Goal: Information Seeking & Learning: Learn about a topic

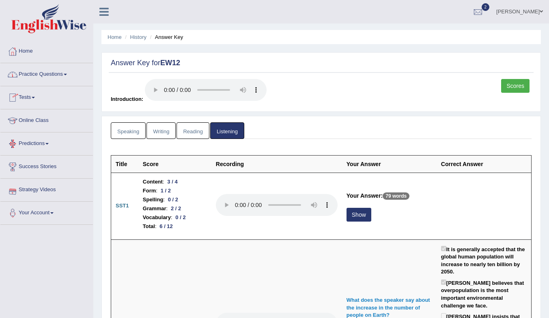
click at [37, 120] on link "Online Class" at bounding box center [46, 120] width 93 height 20
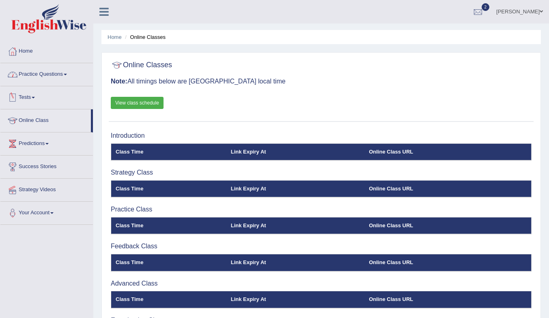
click at [37, 71] on link "Practice Questions" at bounding box center [46, 73] width 93 height 20
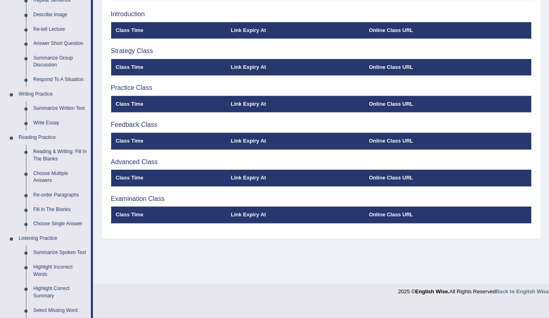
scroll to position [122, 0]
click at [61, 207] on link "Fill In The Blanks" at bounding box center [60, 210] width 61 height 15
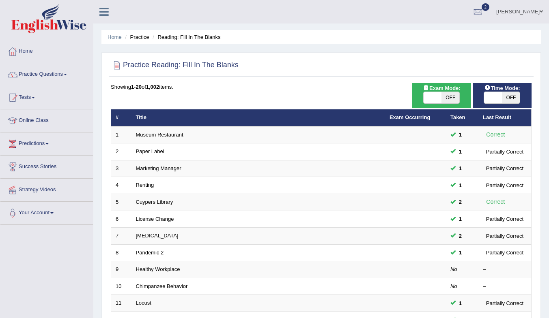
scroll to position [219, 0]
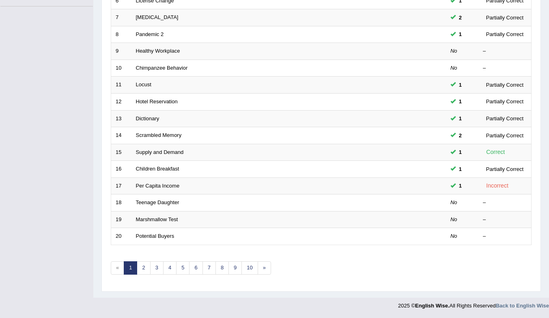
click at [151, 202] on link "Teenage Daughter" at bounding box center [157, 203] width 43 height 6
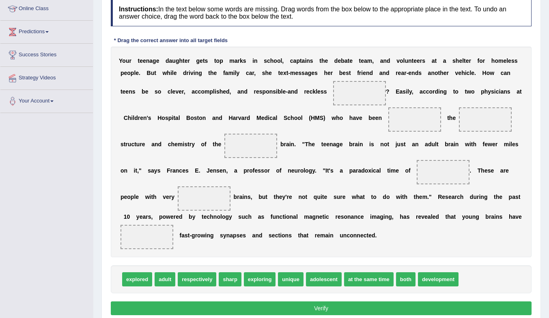
scroll to position [122, 0]
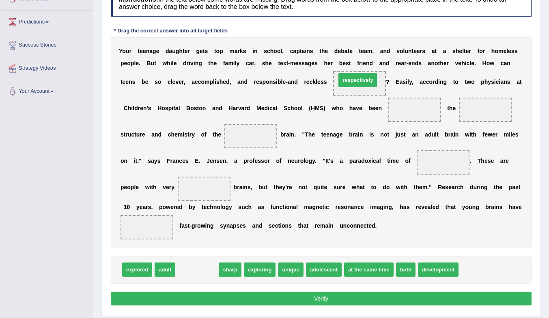
drag, startPoint x: 200, startPoint y: 270, endPoint x: 361, endPoint y: 80, distance: 248.7
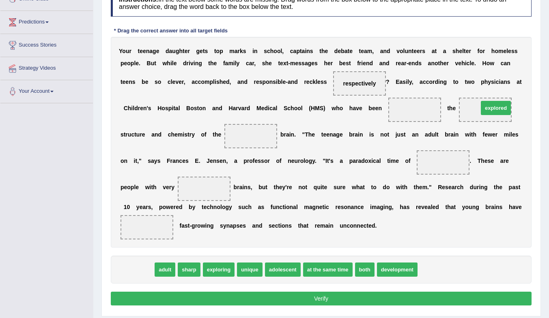
drag, startPoint x: 140, startPoint y: 271, endPoint x: 499, endPoint y: 109, distance: 393.5
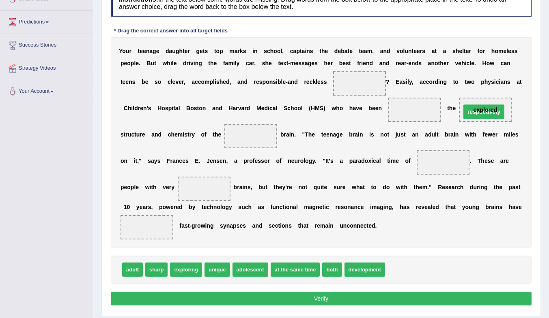
drag, startPoint x: 359, startPoint y: 86, endPoint x: 482, endPoint y: 114, distance: 126.2
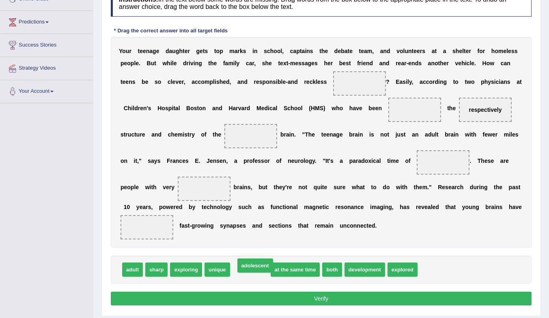
drag, startPoint x: 253, startPoint y: 273, endPoint x: 261, endPoint y: 282, distance: 12.4
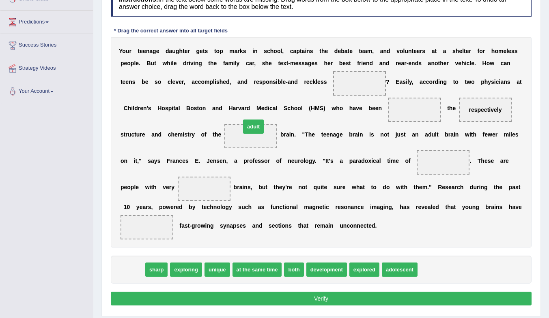
drag, startPoint x: 126, startPoint y: 271, endPoint x: 243, endPoint y: 133, distance: 180.8
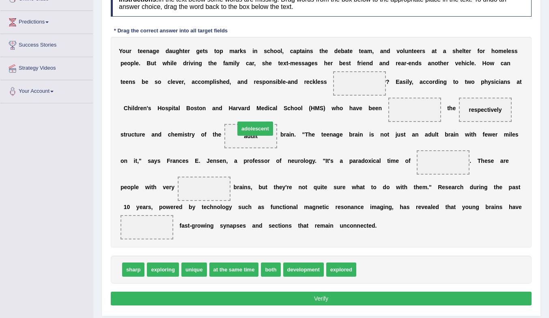
drag, startPoint x: 374, startPoint y: 268, endPoint x: 250, endPoint y: 133, distance: 182.9
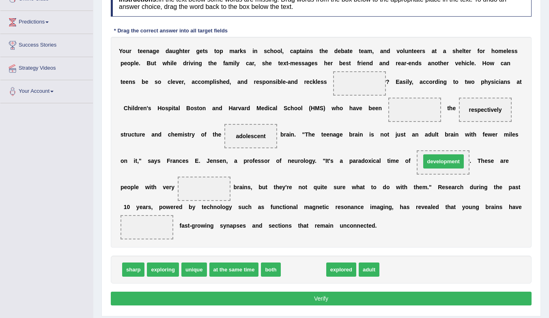
drag, startPoint x: 303, startPoint y: 271, endPoint x: 442, endPoint y: 163, distance: 176.7
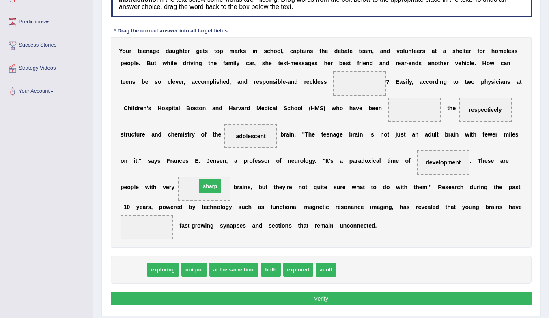
drag, startPoint x: 133, startPoint y: 273, endPoint x: 209, endPoint y: 189, distance: 113.1
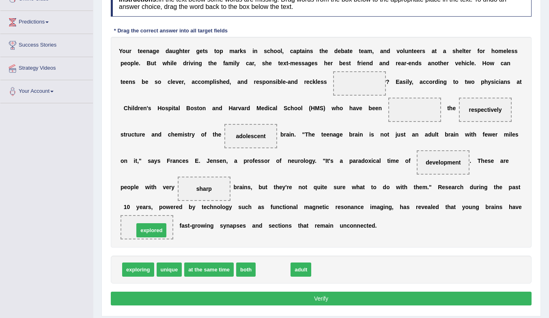
drag, startPoint x: 277, startPoint y: 272, endPoint x: 153, endPoint y: 232, distance: 129.6
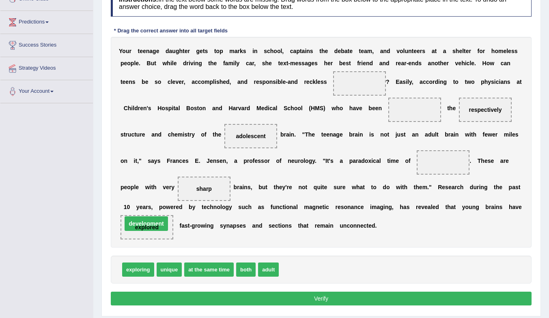
drag, startPoint x: 447, startPoint y: 161, endPoint x: 145, endPoint y: 227, distance: 309.3
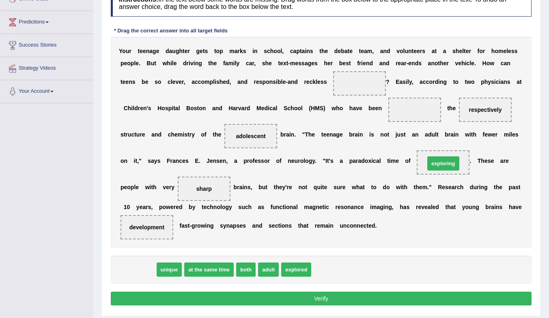
drag, startPoint x: 141, startPoint y: 269, endPoint x: 447, endPoint y: 162, distance: 324.7
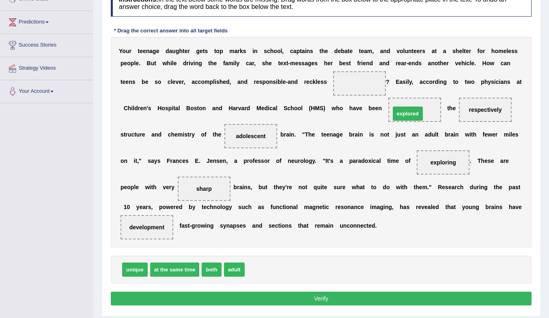
drag, startPoint x: 256, startPoint y: 268, endPoint x: 402, endPoint y: 112, distance: 213.6
drag, startPoint x: 136, startPoint y: 273, endPoint x: 360, endPoint y: 83, distance: 293.6
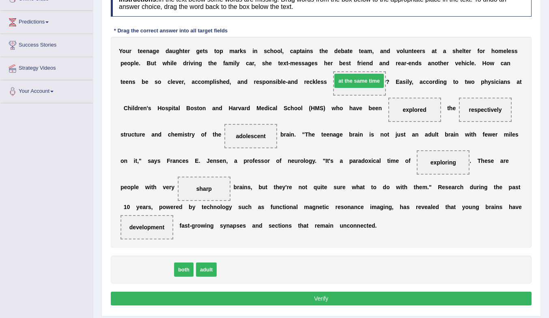
drag, startPoint x: 153, startPoint y: 270, endPoint x: 364, endPoint y: 85, distance: 280.6
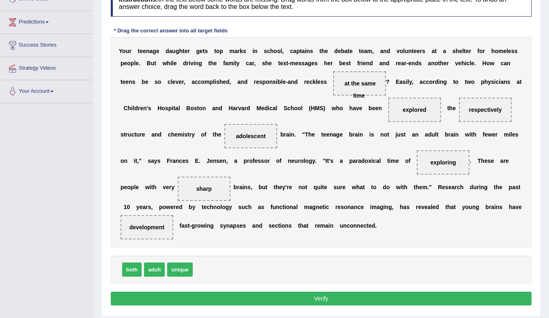
click at [297, 299] on button "Verify" at bounding box center [321, 299] width 421 height 14
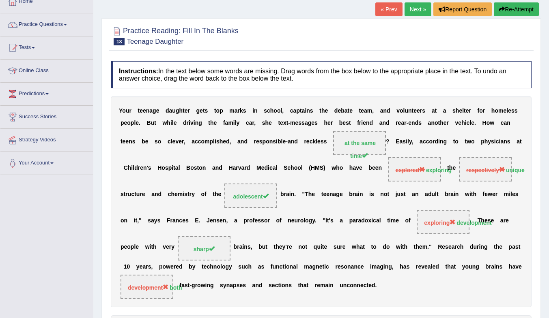
scroll to position [40, 0]
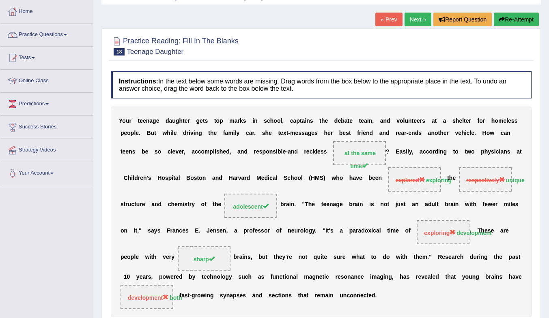
click at [411, 17] on link "Next »" at bounding box center [417, 20] width 27 height 14
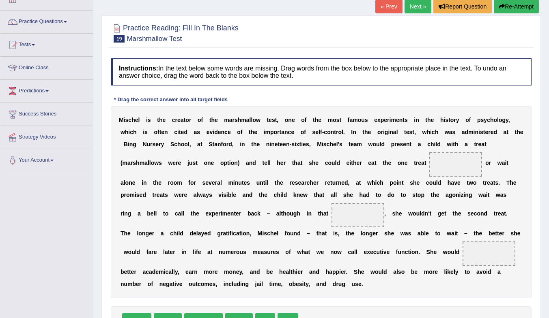
scroll to position [81, 0]
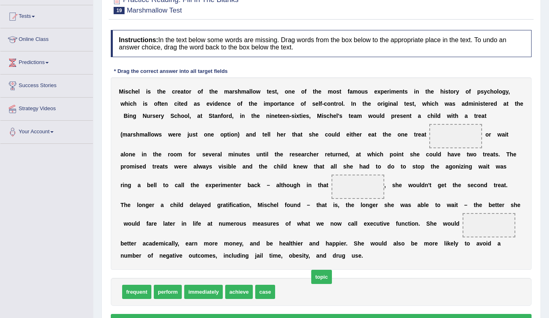
drag, startPoint x: 292, startPoint y: 296, endPoint x: 317, endPoint y: 286, distance: 27.0
drag, startPoint x: 267, startPoint y: 292, endPoint x: 337, endPoint y: 187, distance: 126.9
drag, startPoint x: 252, startPoint y: 261, endPoint x: 495, endPoint y: 230, distance: 245.4
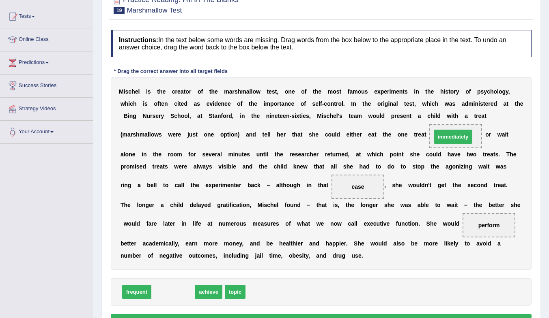
drag, startPoint x: 174, startPoint y: 295, endPoint x: 454, endPoint y: 139, distance: 320.2
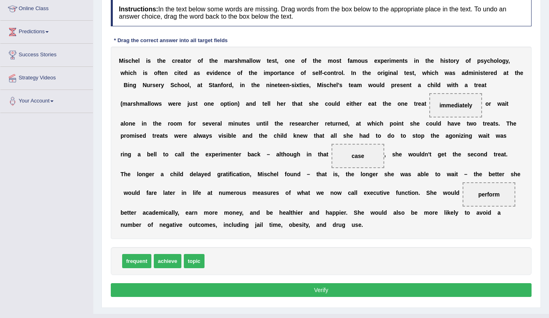
scroll to position [122, 0]
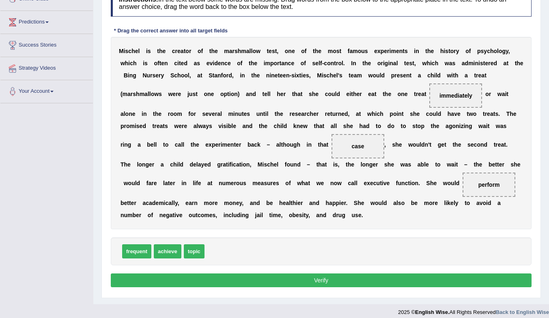
click at [384, 281] on button "Verify" at bounding box center [321, 281] width 421 height 14
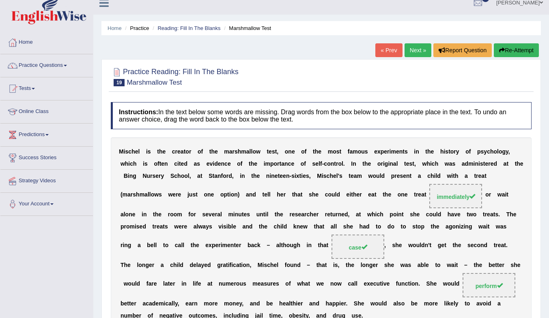
scroll to position [0, 0]
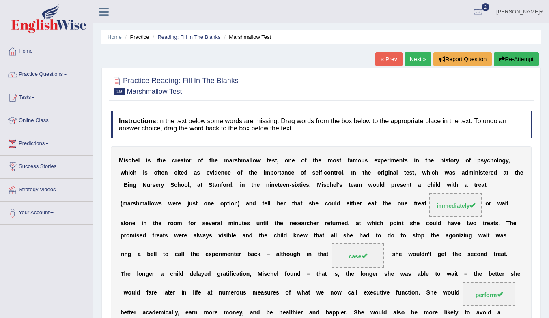
click at [413, 62] on link "Next »" at bounding box center [417, 59] width 27 height 14
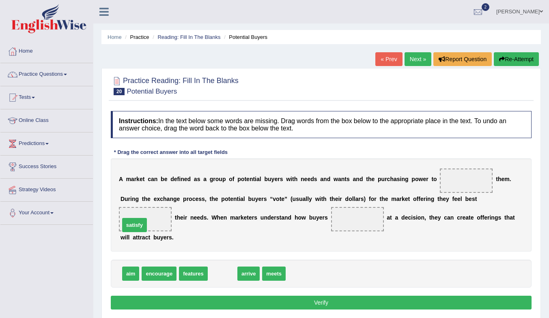
drag, startPoint x: 226, startPoint y: 273, endPoint x: 138, endPoint y: 225, distance: 100.6
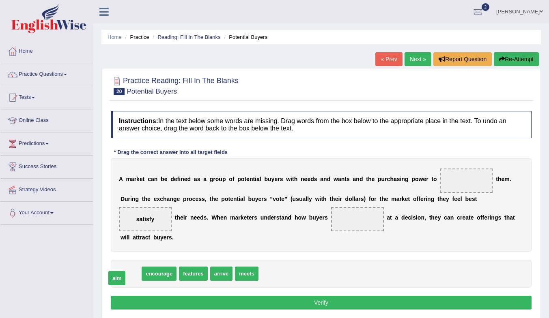
drag, startPoint x: 127, startPoint y: 275, endPoint x: 113, endPoint y: 279, distance: 14.5
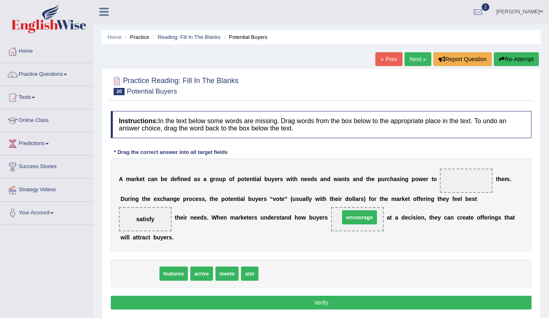
drag, startPoint x: 151, startPoint y: 272, endPoint x: 371, endPoint y: 215, distance: 227.0
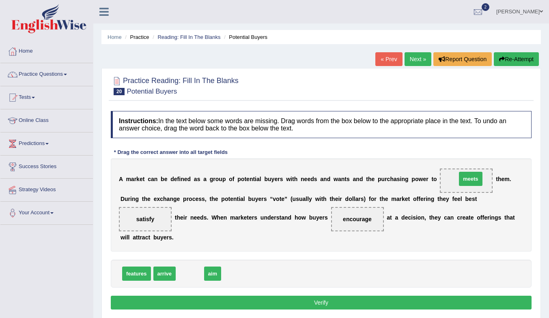
drag, startPoint x: 194, startPoint y: 271, endPoint x: 474, endPoint y: 176, distance: 296.4
click at [234, 301] on button "Verify" at bounding box center [321, 303] width 421 height 14
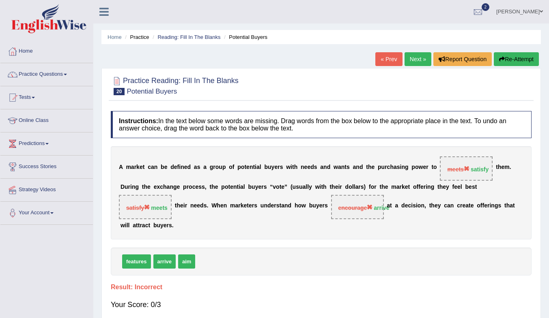
click at [419, 63] on link "Next »" at bounding box center [417, 59] width 27 height 14
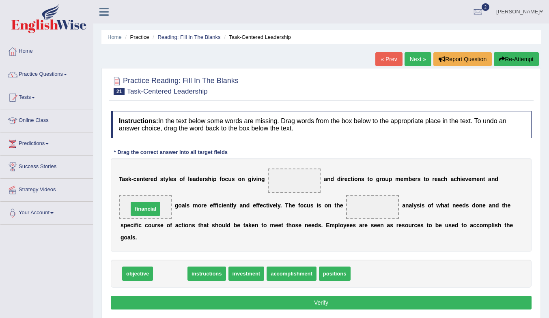
drag, startPoint x: 170, startPoint y: 273, endPoint x: 144, endPoint y: 208, distance: 69.6
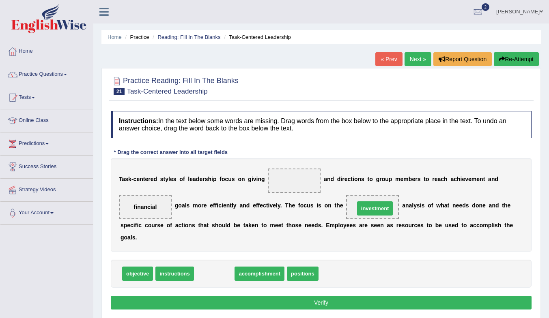
drag, startPoint x: 221, startPoint y: 276, endPoint x: 381, endPoint y: 211, distance: 173.4
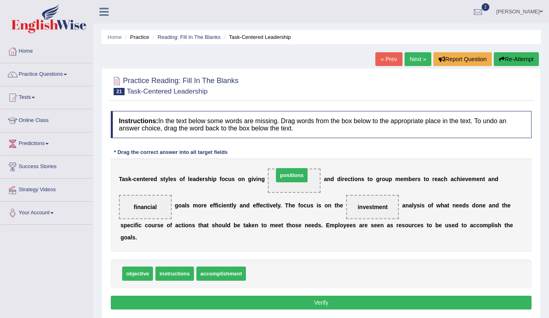
drag, startPoint x: 276, startPoint y: 279, endPoint x: 304, endPoint y: 181, distance: 102.4
click at [373, 302] on button "Verify" at bounding box center [321, 303] width 421 height 14
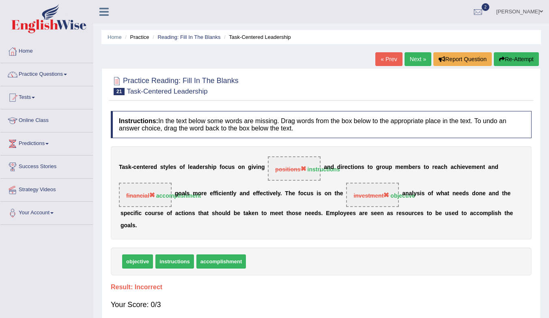
click at [413, 56] on link "Next »" at bounding box center [417, 59] width 27 height 14
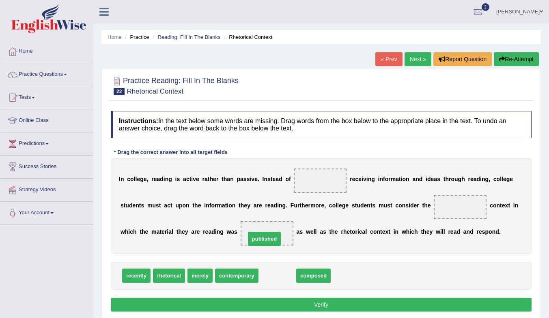
drag, startPoint x: 276, startPoint y: 275, endPoint x: 263, endPoint y: 238, distance: 39.1
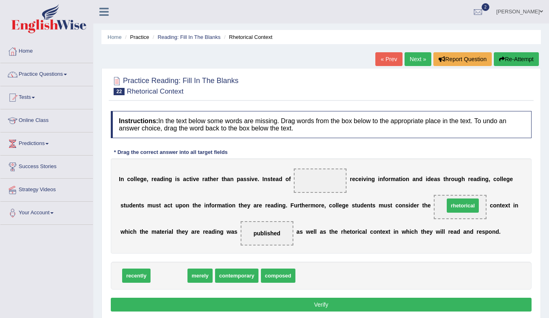
drag, startPoint x: 165, startPoint y: 274, endPoint x: 459, endPoint y: 204, distance: 302.0
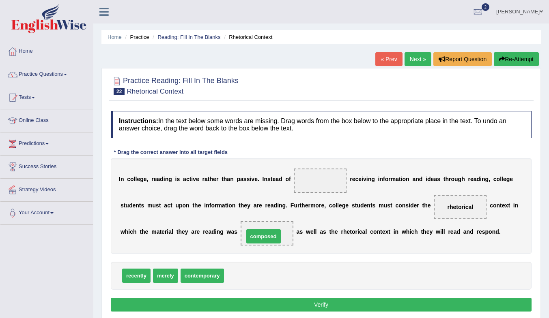
drag, startPoint x: 247, startPoint y: 274, endPoint x: 267, endPoint y: 235, distance: 44.1
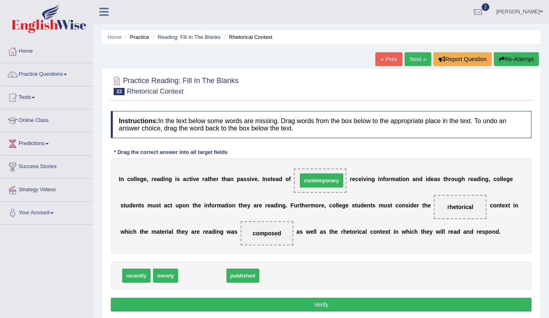
drag, startPoint x: 206, startPoint y: 280, endPoint x: 325, endPoint y: 185, distance: 152.7
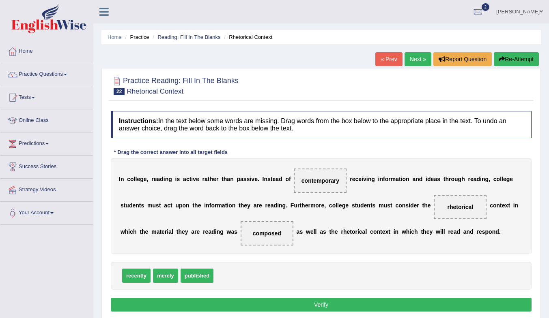
click at [333, 302] on button "Verify" at bounding box center [321, 305] width 421 height 14
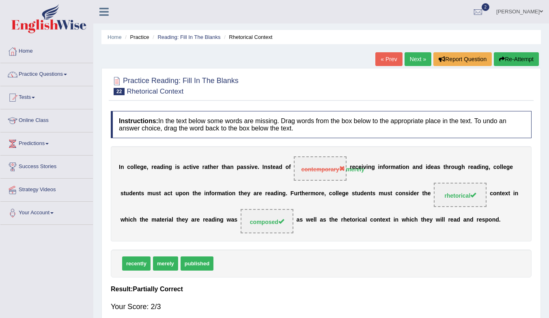
click at [361, 172] on strong "merely" at bounding box center [355, 169] width 18 height 6
click at [416, 56] on link "Next »" at bounding box center [417, 59] width 27 height 14
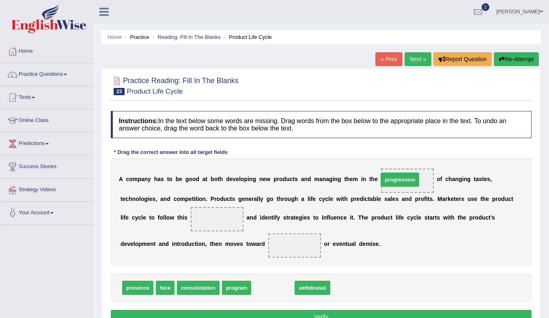
drag, startPoint x: 271, startPoint y: 290, endPoint x: 398, endPoint y: 182, distance: 166.9
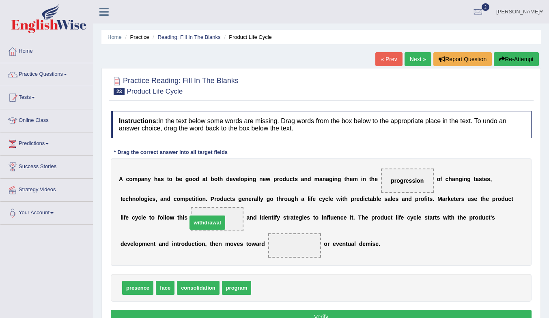
drag, startPoint x: 273, startPoint y: 290, endPoint x: 211, endPoint y: 225, distance: 90.1
drag, startPoint x: 230, startPoint y: 292, endPoint x: 213, endPoint y: 222, distance: 71.9
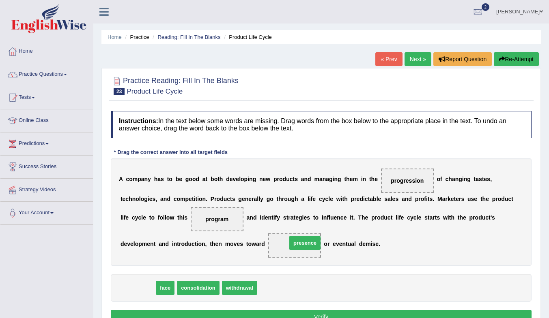
drag, startPoint x: 142, startPoint y: 289, endPoint x: 302, endPoint y: 249, distance: 165.1
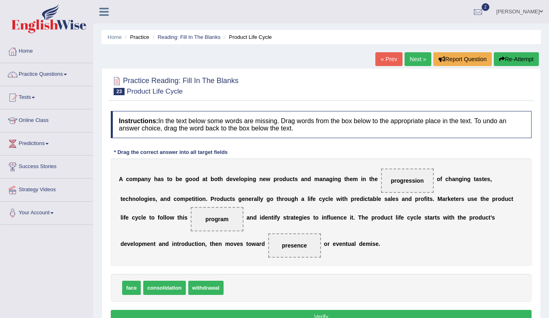
scroll to position [41, 0]
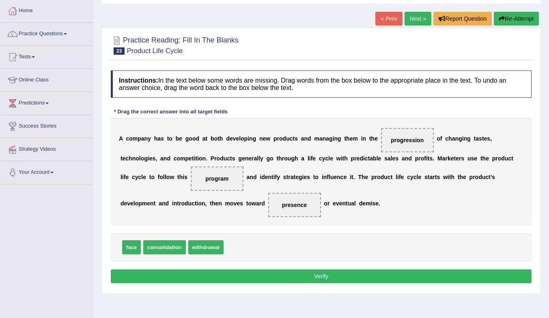
click at [334, 275] on button "Verify" at bounding box center [321, 277] width 421 height 14
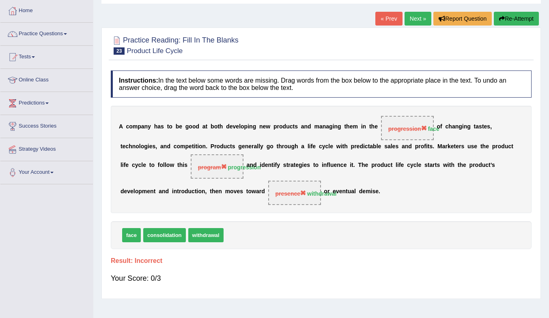
click at [501, 20] on icon "button" at bounding box center [502, 19] width 6 height 6
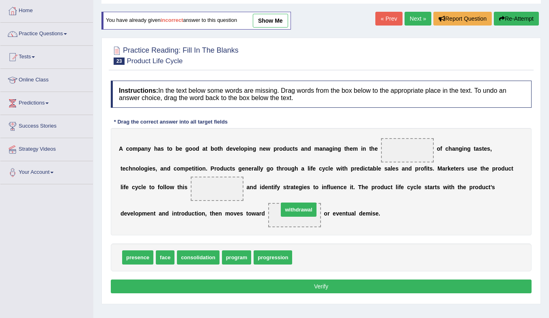
drag, startPoint x: 309, startPoint y: 254, endPoint x: 295, endPoint y: 207, distance: 49.8
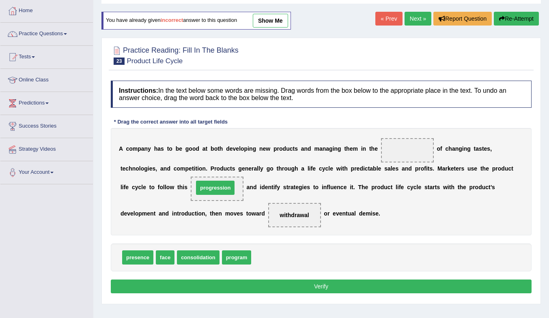
drag, startPoint x: 274, startPoint y: 258, endPoint x: 216, endPoint y: 188, distance: 90.7
drag, startPoint x: 172, startPoint y: 256, endPoint x: 400, endPoint y: 145, distance: 254.4
click at [408, 287] on button "Verify" at bounding box center [321, 287] width 421 height 14
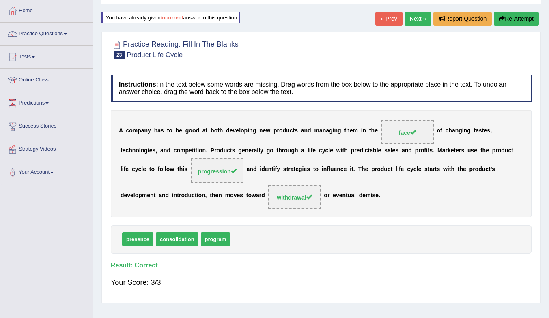
click at [415, 17] on link "Next »" at bounding box center [417, 19] width 27 height 14
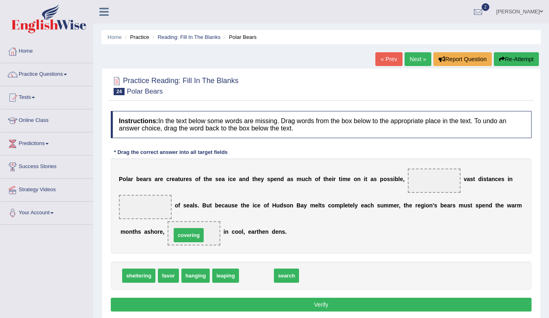
drag, startPoint x: 261, startPoint y: 278, endPoint x: 193, endPoint y: 237, distance: 79.0
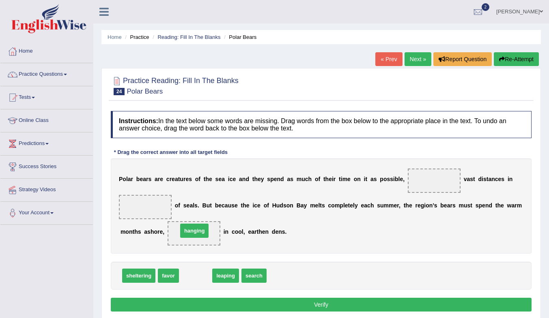
drag, startPoint x: 196, startPoint y: 280, endPoint x: 194, endPoint y: 234, distance: 45.0
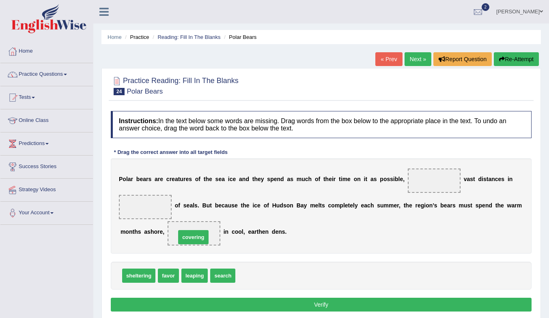
drag, startPoint x: 256, startPoint y: 278, endPoint x: 197, endPoint y: 240, distance: 71.0
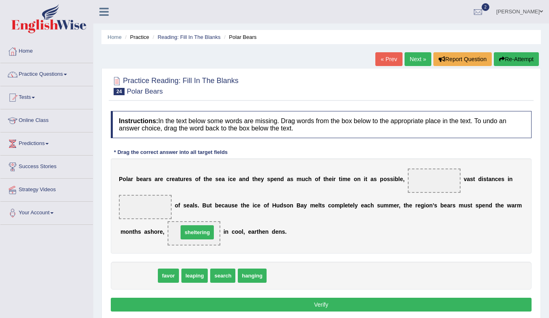
drag, startPoint x: 152, startPoint y: 277, endPoint x: 210, endPoint y: 234, distance: 72.8
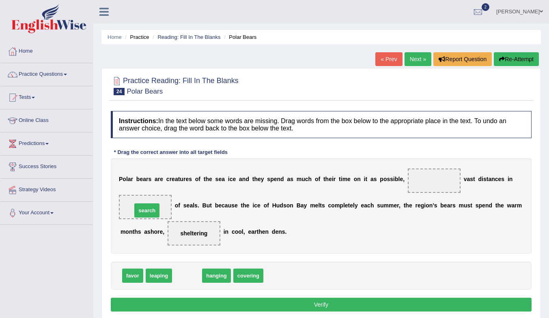
drag, startPoint x: 194, startPoint y: 279, endPoint x: 154, endPoint y: 214, distance: 76.7
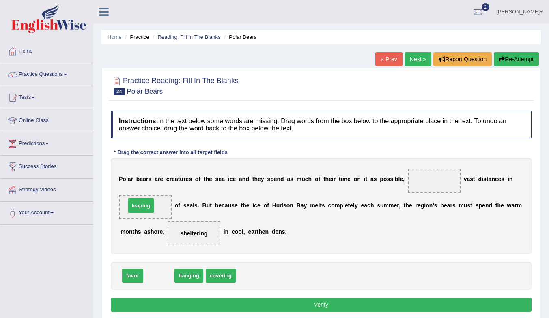
drag, startPoint x: 164, startPoint y: 278, endPoint x: 146, endPoint y: 207, distance: 72.4
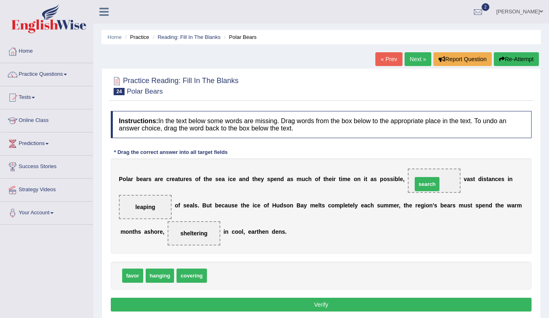
drag, startPoint x: 221, startPoint y: 277, endPoint x: 426, endPoint y: 185, distance: 224.8
click at [321, 302] on button "Verify" at bounding box center [321, 305] width 421 height 14
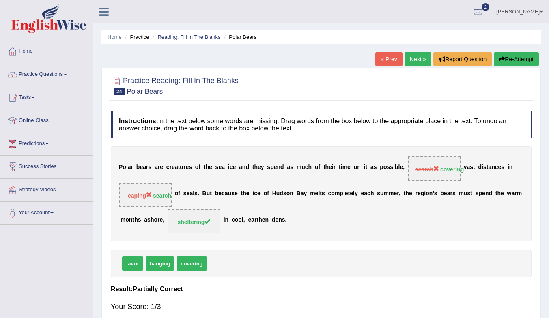
click at [411, 57] on link "Next »" at bounding box center [417, 59] width 27 height 14
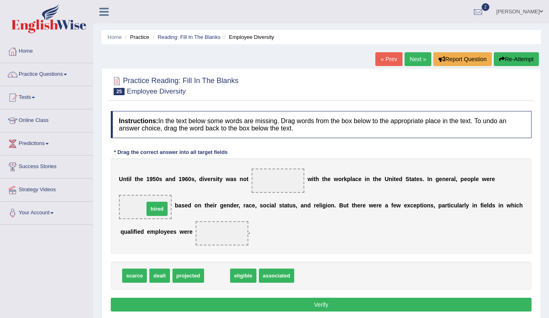
drag, startPoint x: 218, startPoint y: 278, endPoint x: 158, endPoint y: 211, distance: 89.9
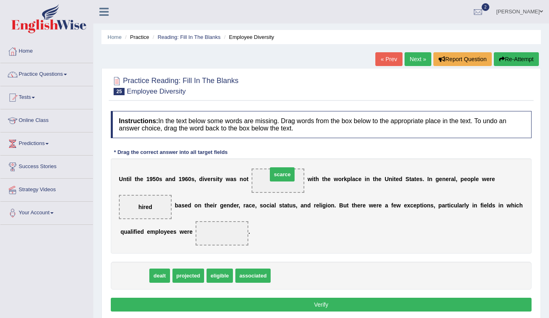
drag, startPoint x: 139, startPoint y: 281, endPoint x: 286, endPoint y: 179, distance: 179.2
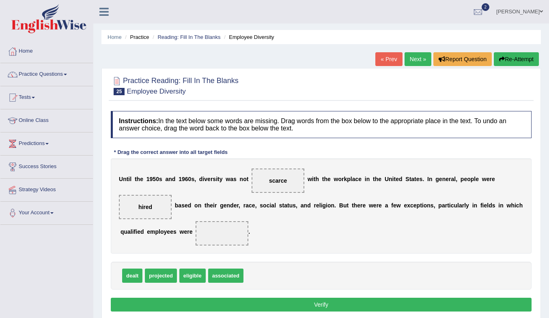
drag, startPoint x: 285, startPoint y: 178, endPoint x: 243, endPoint y: 239, distance: 73.8
click at [243, 239] on div "U n t i l t h e 1 9 5 0 s a n d 1 9 6 0 s , d i v e r s i t y w a s n o t scarc…" at bounding box center [321, 206] width 421 height 95
drag, startPoint x: 273, startPoint y: 179, endPoint x: 228, endPoint y: 230, distance: 67.5
drag, startPoint x: 236, startPoint y: 275, endPoint x: 154, endPoint y: 209, distance: 105.3
drag, startPoint x: 191, startPoint y: 280, endPoint x: 223, endPoint y: 238, distance: 52.5
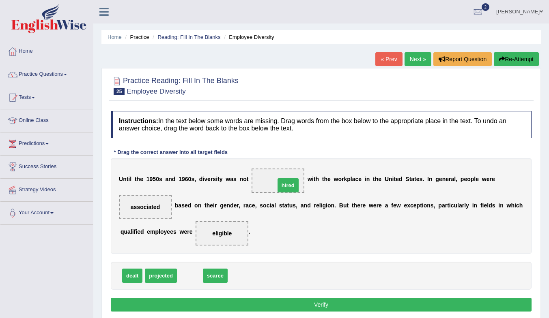
drag, startPoint x: 191, startPoint y: 272, endPoint x: 281, endPoint y: 179, distance: 129.1
click at [257, 312] on button "Verify" at bounding box center [321, 305] width 421 height 14
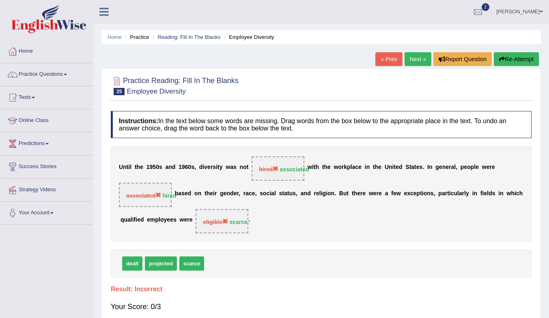
click at [517, 58] on button "Re-Attempt" at bounding box center [516, 59] width 45 height 14
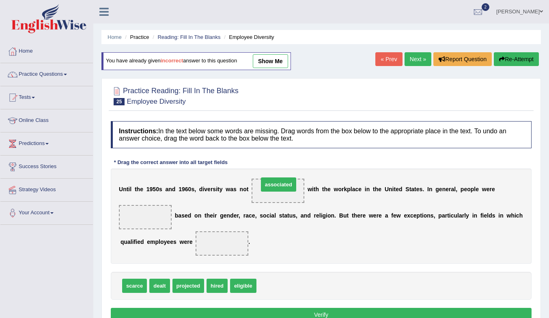
drag, startPoint x: 278, startPoint y: 286, endPoint x: 280, endPoint y: 185, distance: 101.4
drag, startPoint x: 222, startPoint y: 284, endPoint x: 150, endPoint y: 217, distance: 98.2
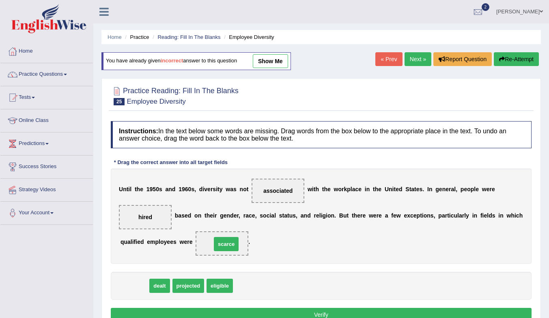
drag, startPoint x: 136, startPoint y: 287, endPoint x: 228, endPoint y: 245, distance: 100.8
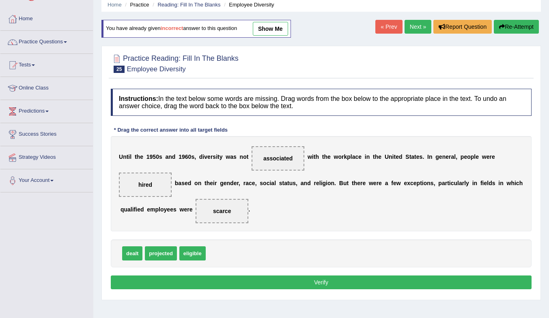
scroll to position [41, 0]
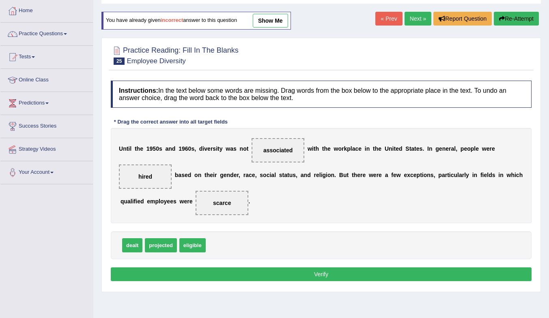
click at [258, 277] on button "Verify" at bounding box center [321, 275] width 421 height 14
click at [258, 277] on div "Home Practice Reading: Fill In The Blanks Employee Diversity You have already g…" at bounding box center [321, 162] width 456 height 406
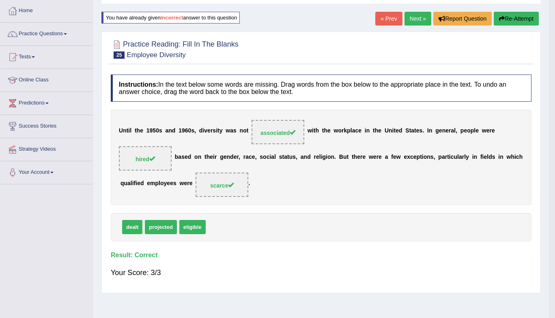
click at [258, 277] on div "Practice Reading: Fill In The Blanks 25 Employee Diversity Instructions: In the…" at bounding box center [320, 163] width 439 height 262
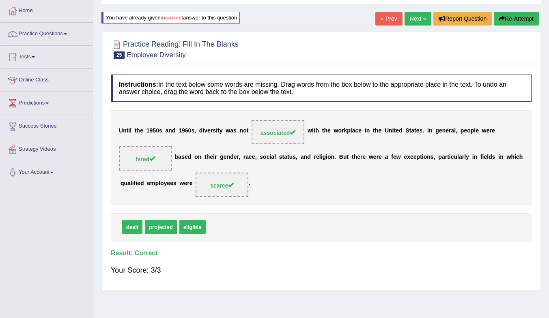
click at [414, 19] on link "Next »" at bounding box center [417, 19] width 27 height 14
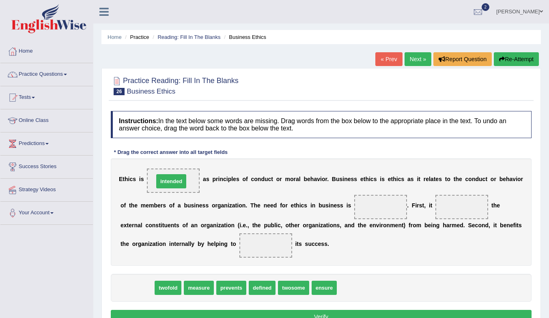
drag, startPoint x: 147, startPoint y: 288, endPoint x: 181, endPoint y: 181, distance: 112.0
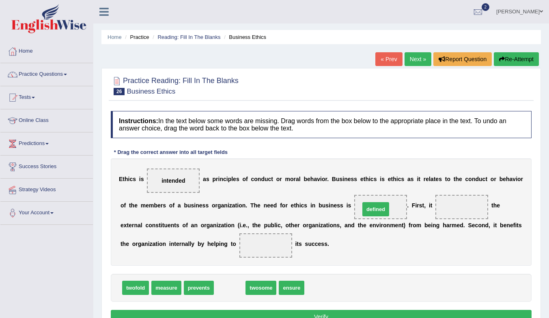
drag, startPoint x: 238, startPoint y: 290, endPoint x: 387, endPoint y: 207, distance: 170.5
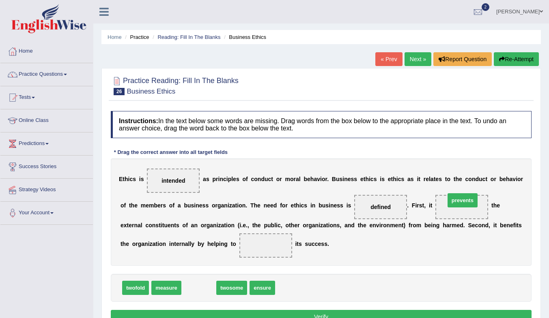
drag, startPoint x: 205, startPoint y: 290, endPoint x: 469, endPoint y: 202, distance: 277.9
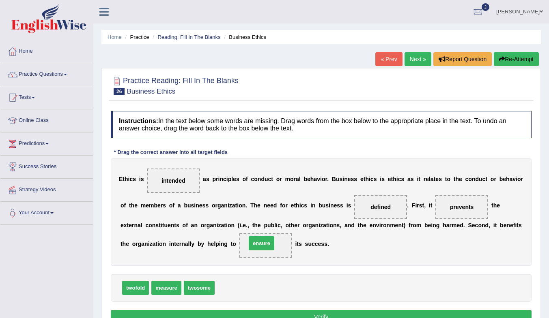
drag, startPoint x: 236, startPoint y: 285, endPoint x: 265, endPoint y: 244, distance: 50.2
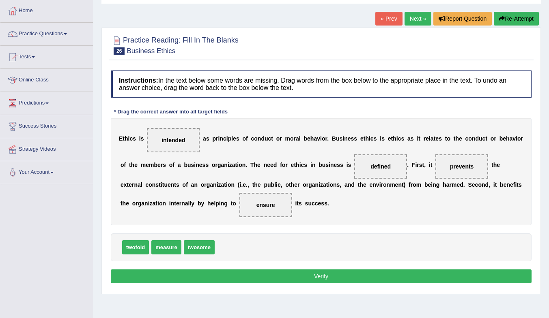
click at [379, 274] on button "Verify" at bounding box center [321, 277] width 421 height 14
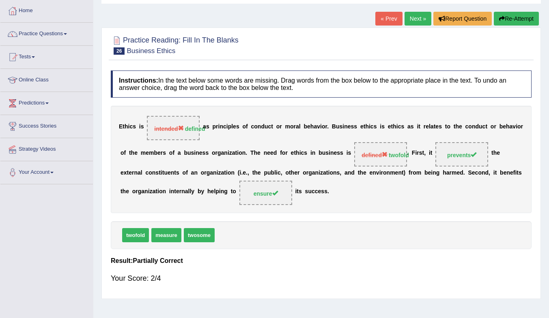
click at [410, 17] on link "Next »" at bounding box center [417, 19] width 27 height 14
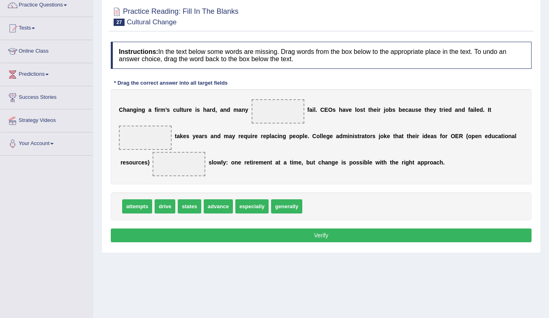
scroll to position [81, 0]
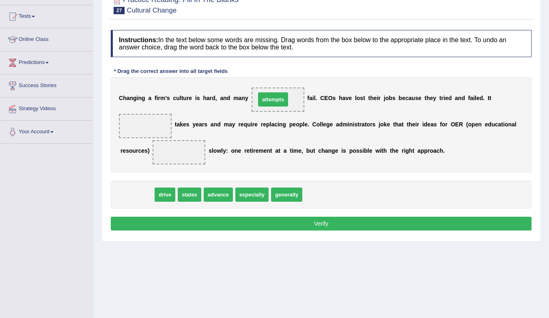
drag, startPoint x: 140, startPoint y: 198, endPoint x: 275, endPoint y: 102, distance: 166.0
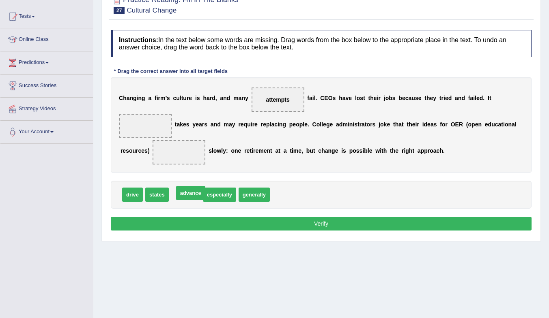
drag, startPoint x: 189, startPoint y: 198, endPoint x: 194, endPoint y: 196, distance: 5.1
drag, startPoint x: 127, startPoint y: 196, endPoint x: 174, endPoint y: 153, distance: 63.4
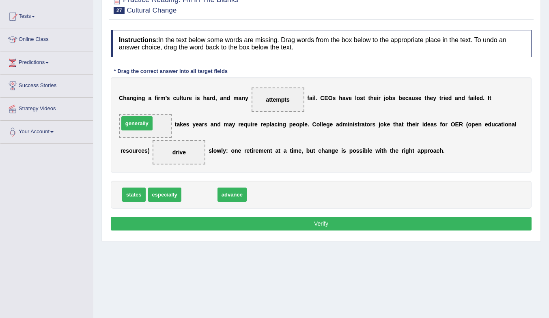
drag, startPoint x: 209, startPoint y: 196, endPoint x: 148, endPoint y: 125, distance: 92.7
click at [264, 221] on button "Verify" at bounding box center [321, 224] width 421 height 14
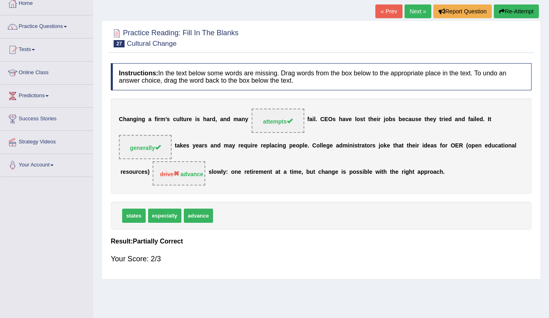
scroll to position [41, 0]
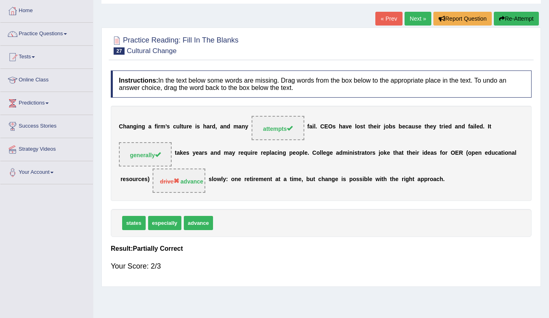
click at [410, 17] on link "Next »" at bounding box center [417, 19] width 27 height 14
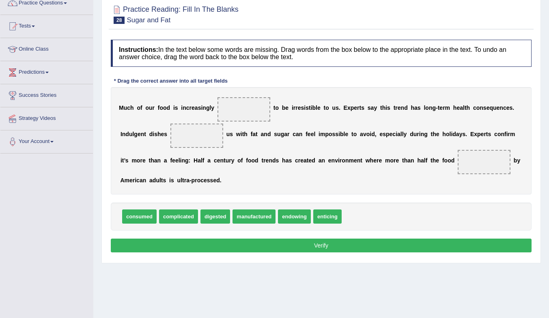
scroll to position [81, 0]
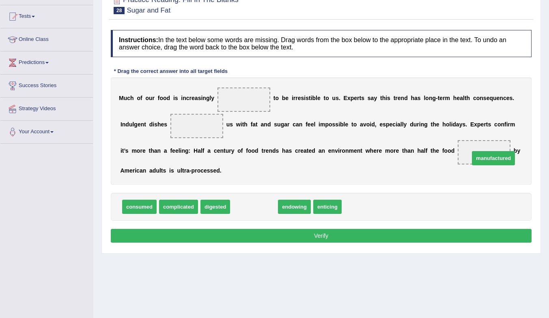
drag, startPoint x: 256, startPoint y: 204, endPoint x: 492, endPoint y: 150, distance: 241.4
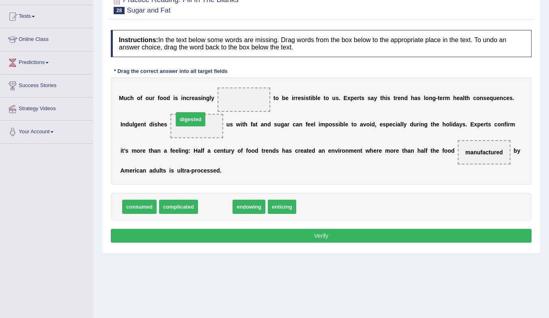
drag, startPoint x: 224, startPoint y: 211, endPoint x: 199, endPoint y: 123, distance: 91.1
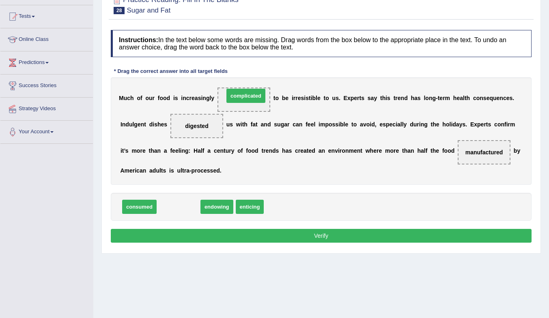
drag, startPoint x: 210, startPoint y: 181, endPoint x: 243, endPoint y: 98, distance: 89.4
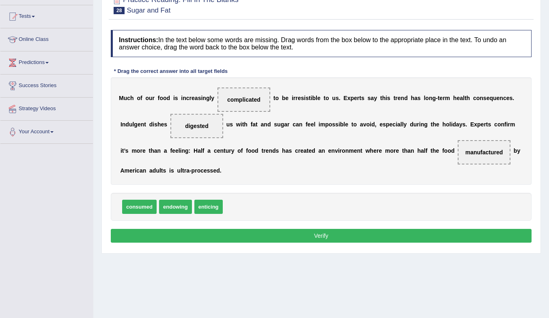
click at [338, 235] on button "Verify" at bounding box center [321, 236] width 421 height 14
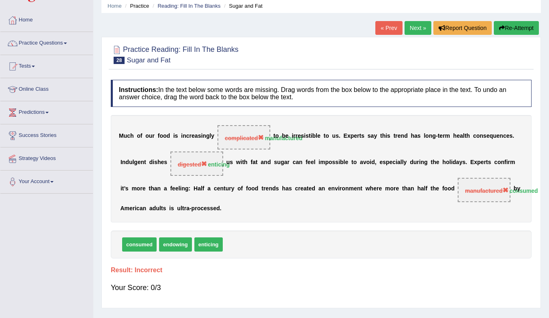
scroll to position [0, 0]
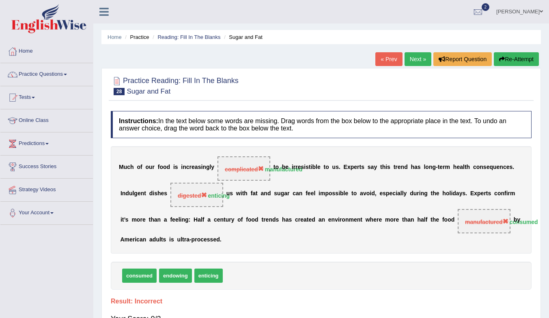
click at [414, 59] on link "Next »" at bounding box center [417, 59] width 27 height 14
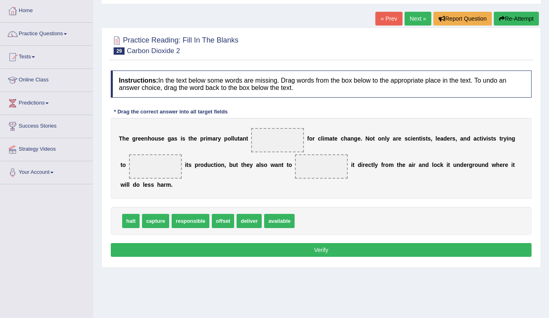
scroll to position [81, 0]
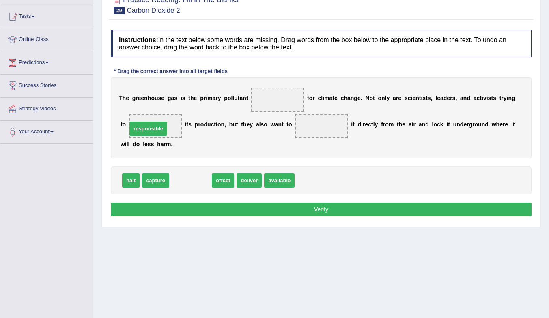
drag, startPoint x: 198, startPoint y: 180, endPoint x: 156, endPoint y: 128, distance: 66.9
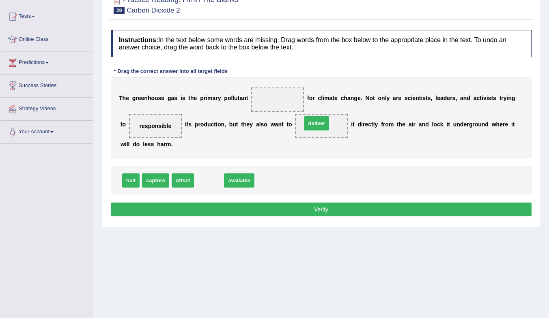
drag, startPoint x: 208, startPoint y: 182, endPoint x: 315, endPoint y: 125, distance: 121.4
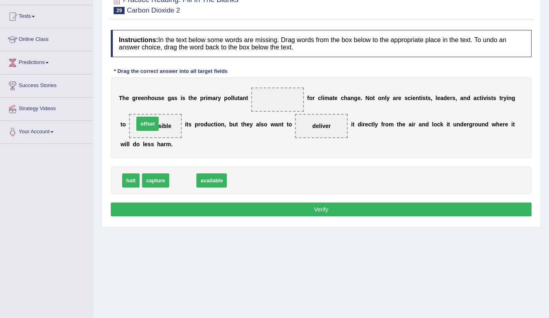
drag, startPoint x: 179, startPoint y: 179, endPoint x: 143, endPoint y: 122, distance: 67.8
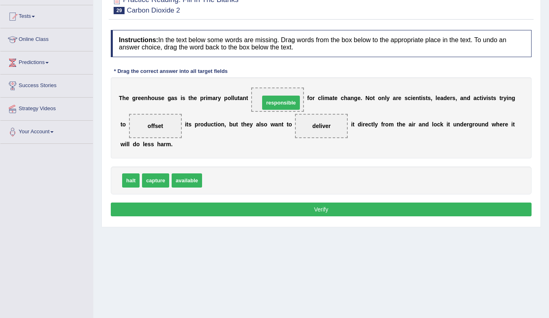
drag, startPoint x: 237, startPoint y: 172, endPoint x: 289, endPoint y: 104, distance: 85.8
click at [308, 208] on button "Verify" at bounding box center [321, 210] width 421 height 14
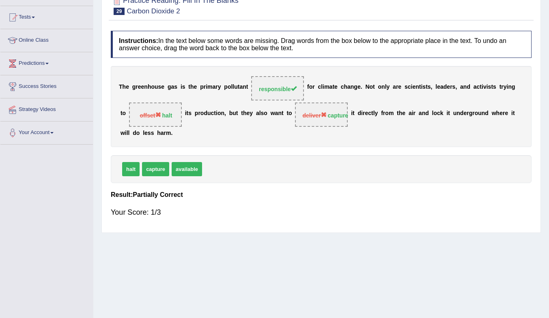
scroll to position [0, 0]
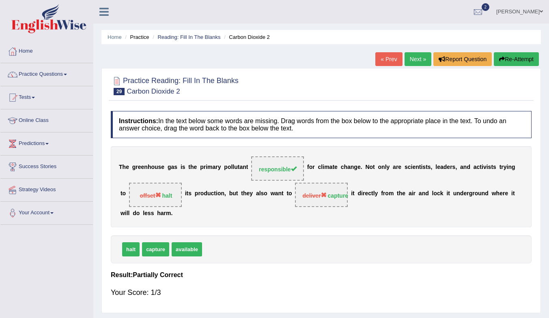
click at [419, 56] on link "Next »" at bounding box center [417, 59] width 27 height 14
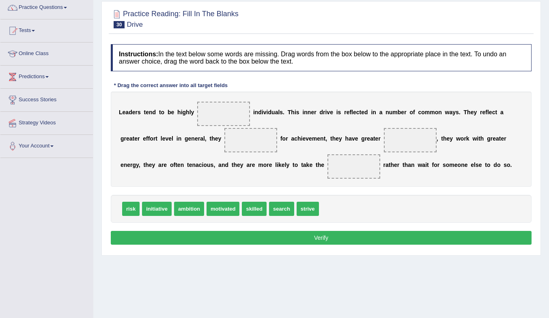
scroll to position [81, 0]
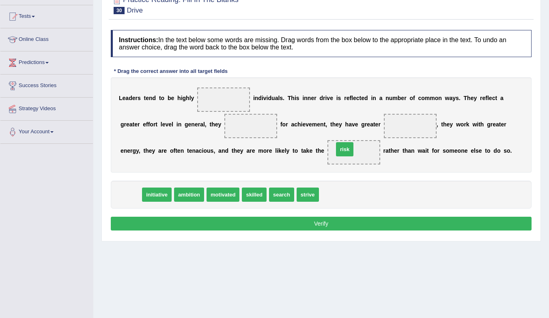
drag, startPoint x: 128, startPoint y: 198, endPoint x: 342, endPoint y: 153, distance: 219.0
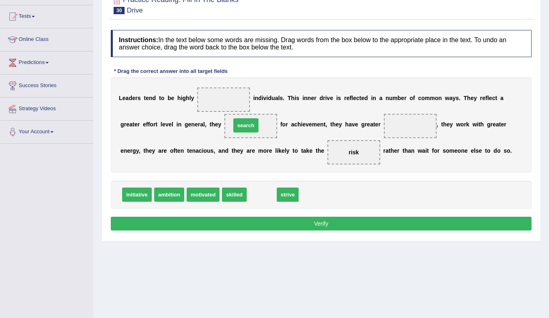
drag, startPoint x: 265, startPoint y: 195, endPoint x: 249, endPoint y: 126, distance: 71.2
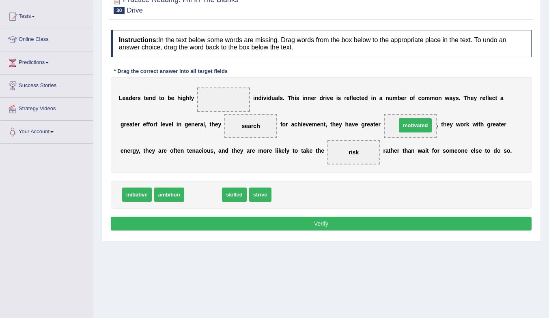
drag, startPoint x: 198, startPoint y: 196, endPoint x: 410, endPoint y: 127, distance: 223.2
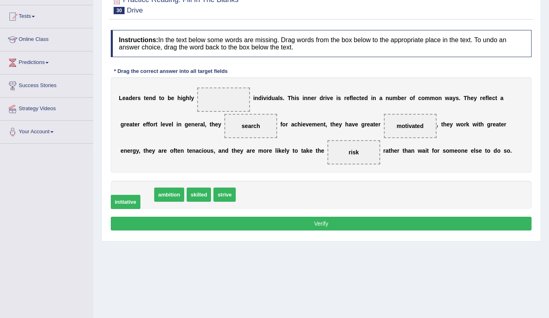
drag, startPoint x: 147, startPoint y: 198, endPoint x: 136, endPoint y: 207, distance: 14.0
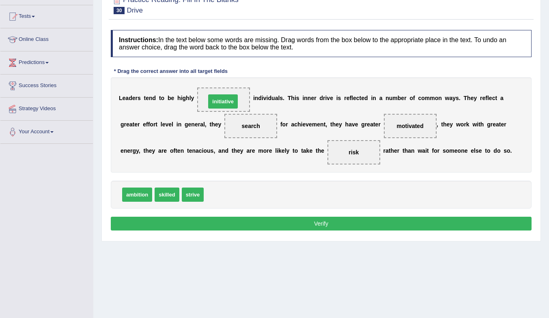
drag, startPoint x: 229, startPoint y: 196, endPoint x: 231, endPoint y: 103, distance: 93.3
drag, startPoint x: 200, startPoint y: 196, endPoint x: 227, endPoint y: 99, distance: 100.6
click at [270, 226] on button "Verify" at bounding box center [321, 224] width 421 height 14
